Goal: Information Seeking & Learning: Learn about a topic

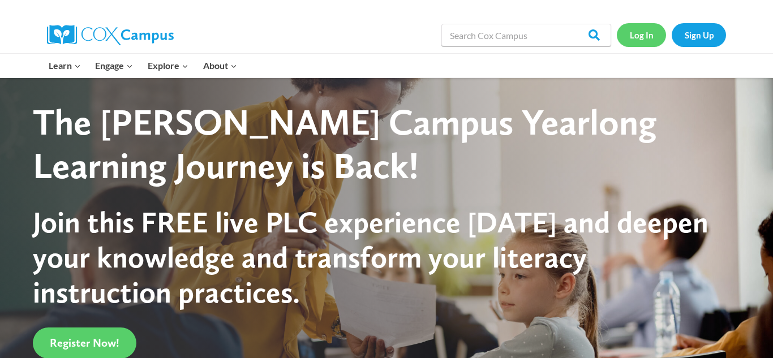
click at [652, 37] on link "Log In" at bounding box center [641, 34] width 49 height 23
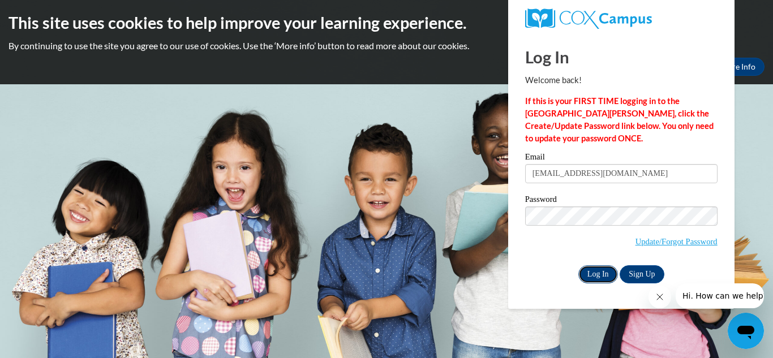
click at [592, 273] on input "Log In" at bounding box center [598, 274] width 40 height 18
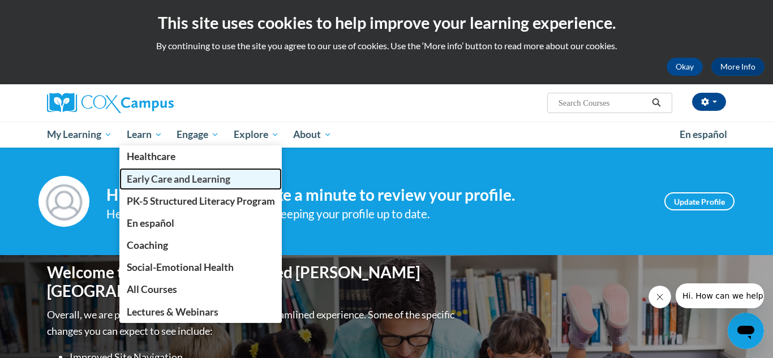
click at [161, 183] on span "Early Care and Learning" at bounding box center [179, 179] width 104 height 12
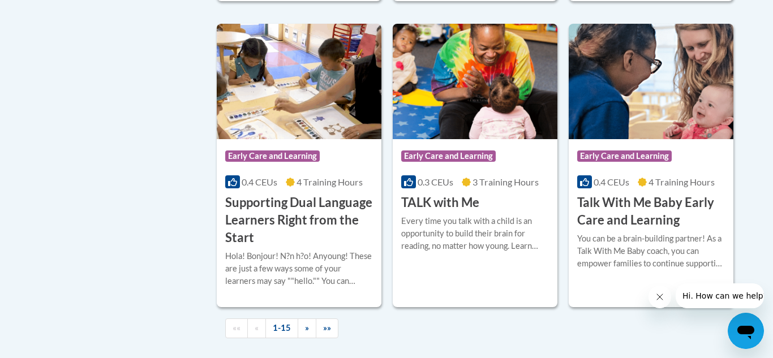
scroll to position [1680, 0]
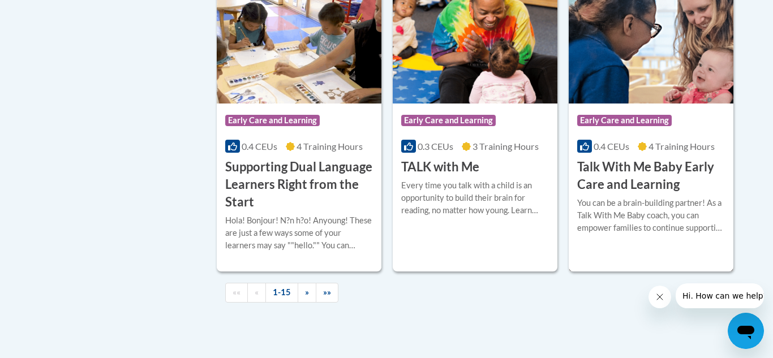
click at [680, 93] on img at bounding box center [651, 45] width 165 height 115
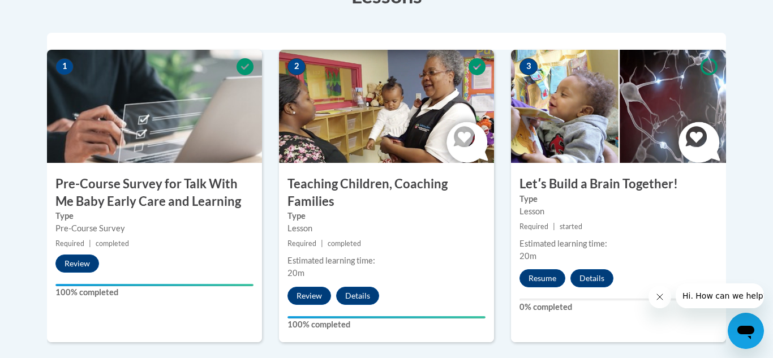
scroll to position [360, 0]
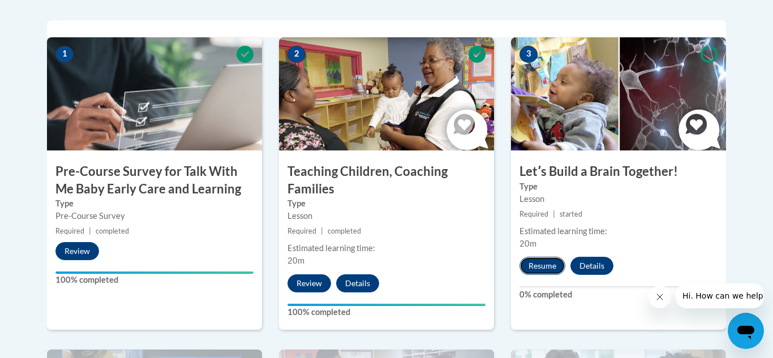
click at [523, 264] on button "Resume" at bounding box center [542, 266] width 46 height 18
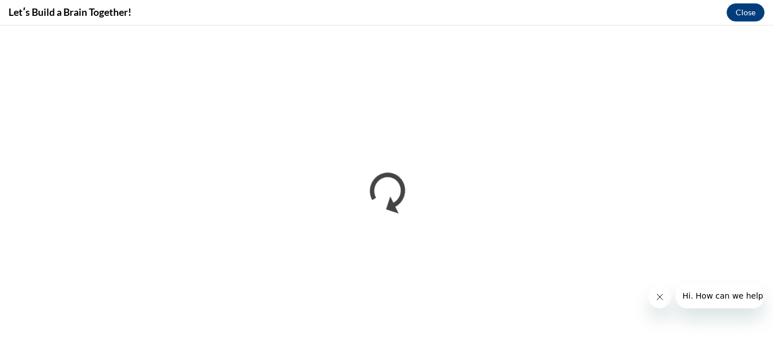
scroll to position [0, 0]
click at [654, 300] on button "Close message from company" at bounding box center [659, 297] width 23 height 23
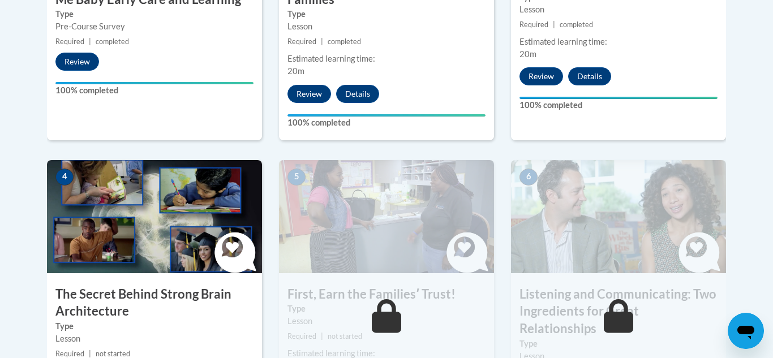
click at [170, 237] on img at bounding box center [154, 216] width 215 height 113
click at [143, 260] on img at bounding box center [154, 216] width 215 height 113
click at [140, 289] on h3 "The Secret Behind Strong Brain Architecture" at bounding box center [154, 303] width 215 height 35
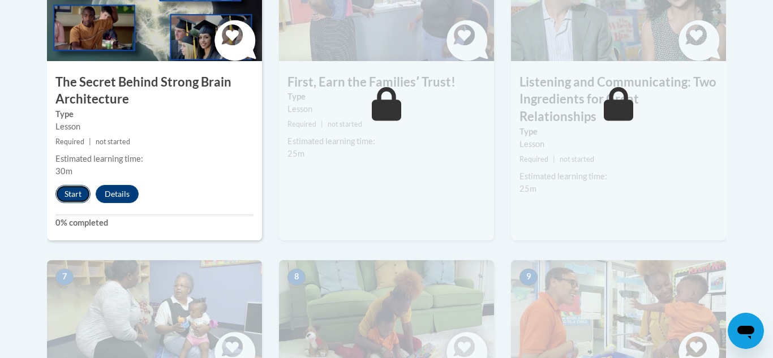
click at [72, 200] on button "Start" at bounding box center [72, 194] width 35 height 18
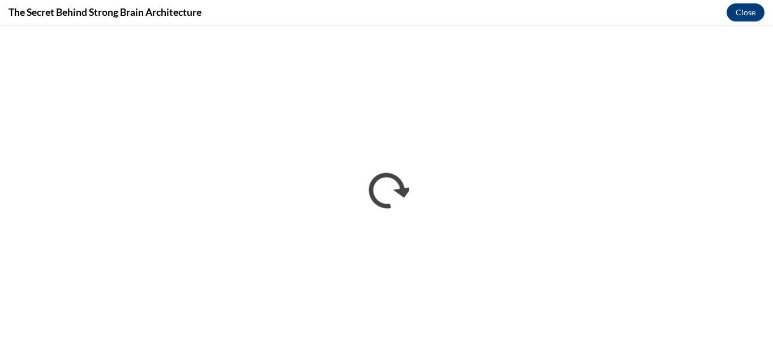
scroll to position [0, 0]
